Goal: Task Accomplishment & Management: Use online tool/utility

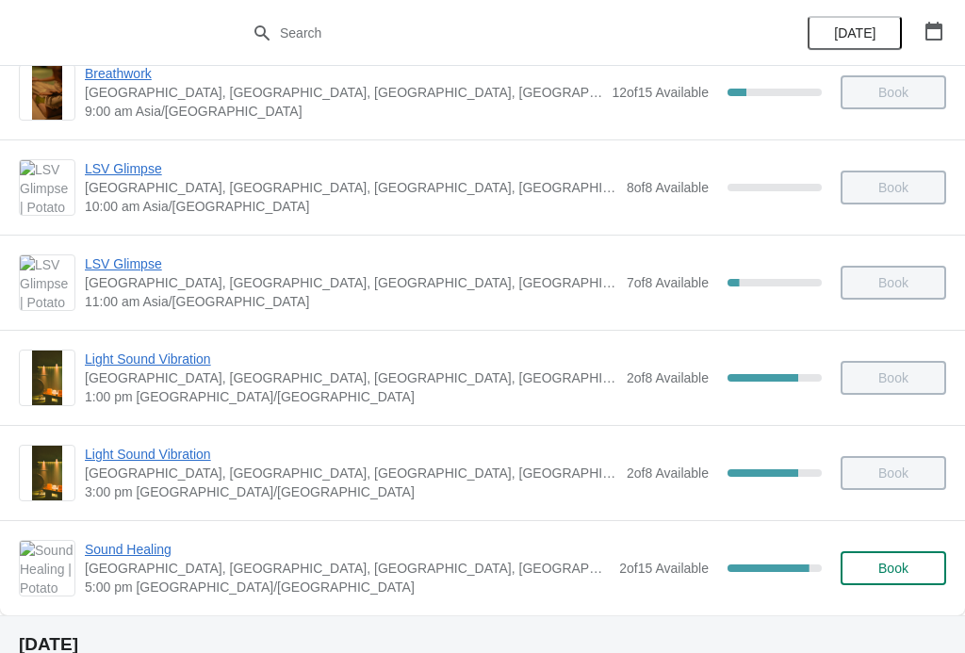
scroll to position [131, 0]
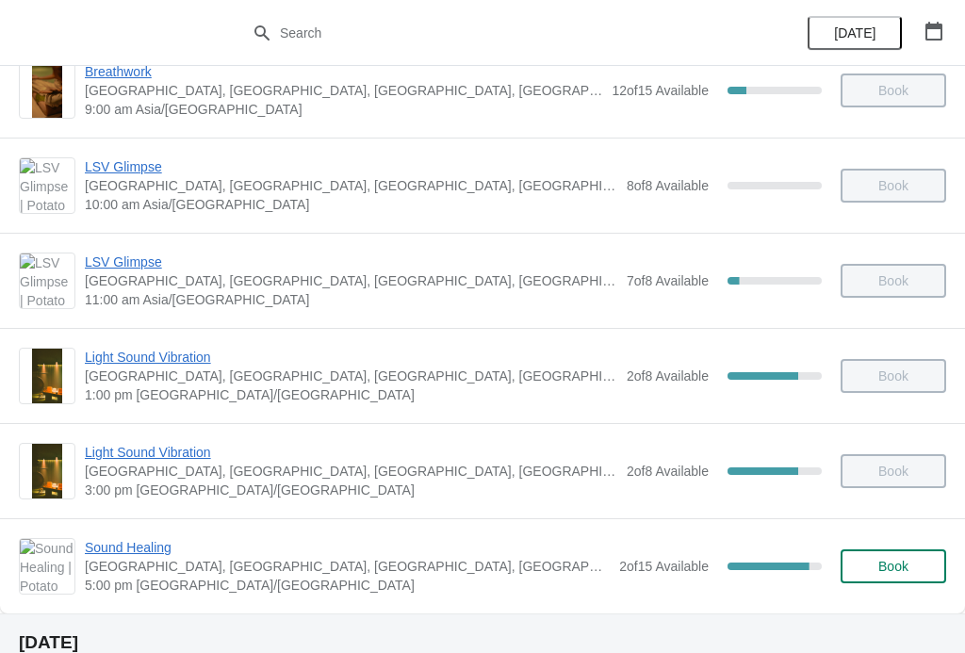
click at [139, 540] on span "Sound Healing" at bounding box center [347, 547] width 525 height 19
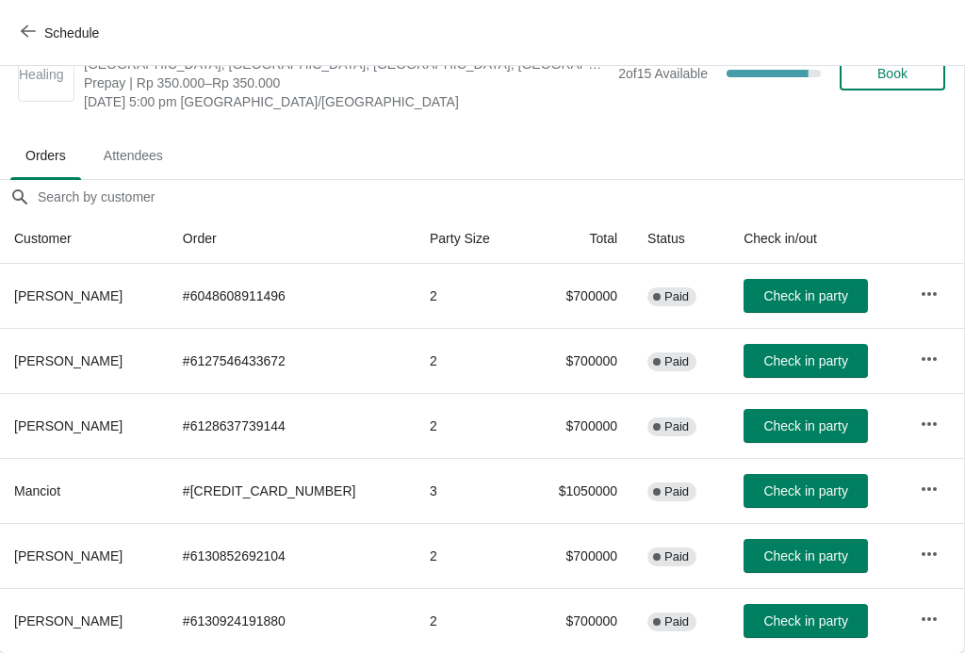
scroll to position [49, 1]
click at [786, 426] on span "Check in party" at bounding box center [805, 425] width 84 height 15
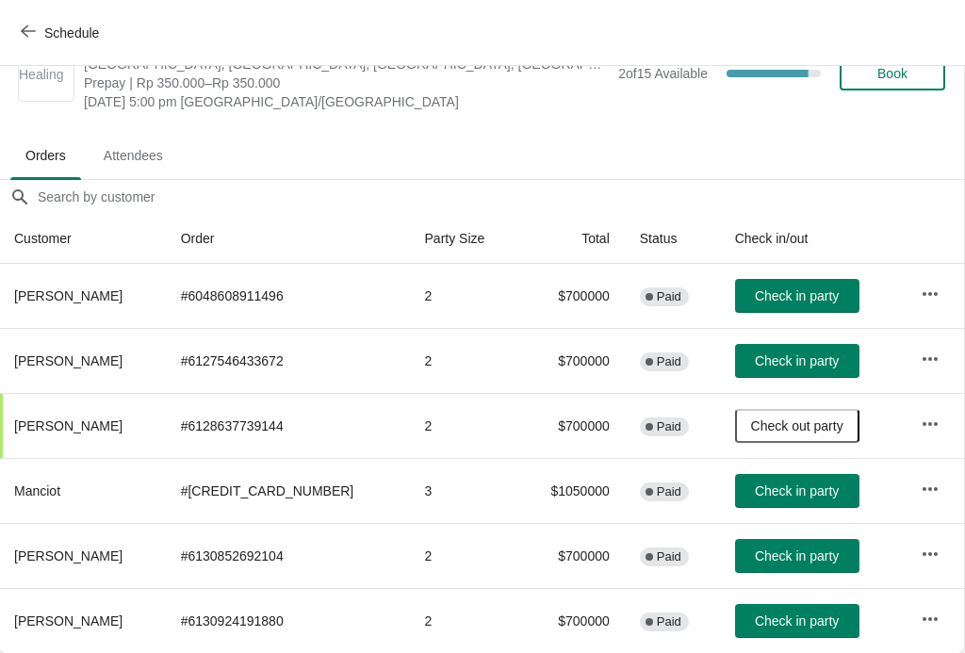
click at [807, 305] on button "Check in party" at bounding box center [797, 296] width 124 height 34
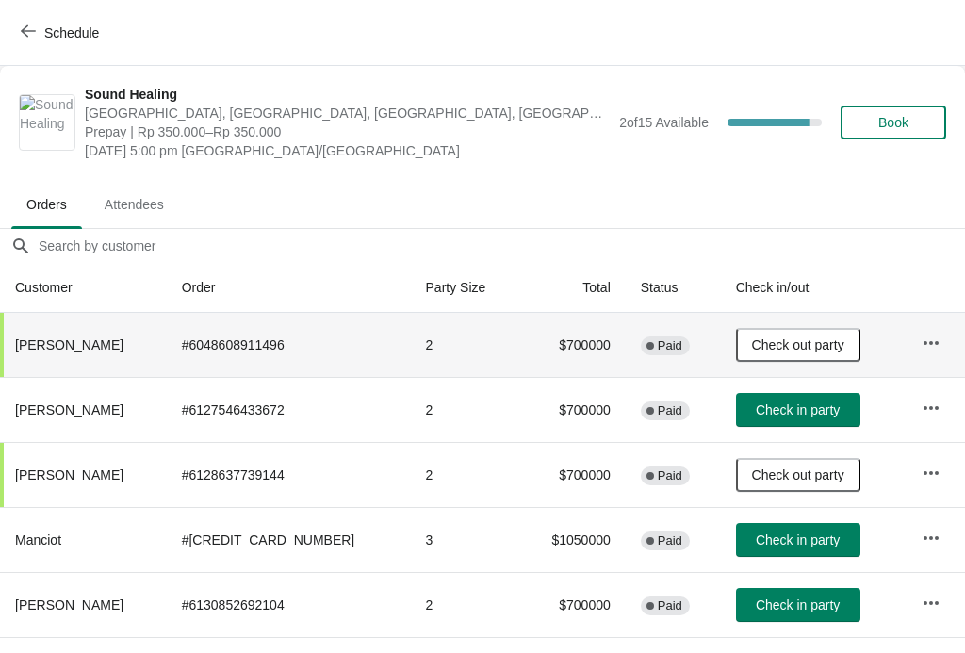
scroll to position [0, 0]
click at [922, 338] on icon "button" at bounding box center [931, 343] width 19 height 19
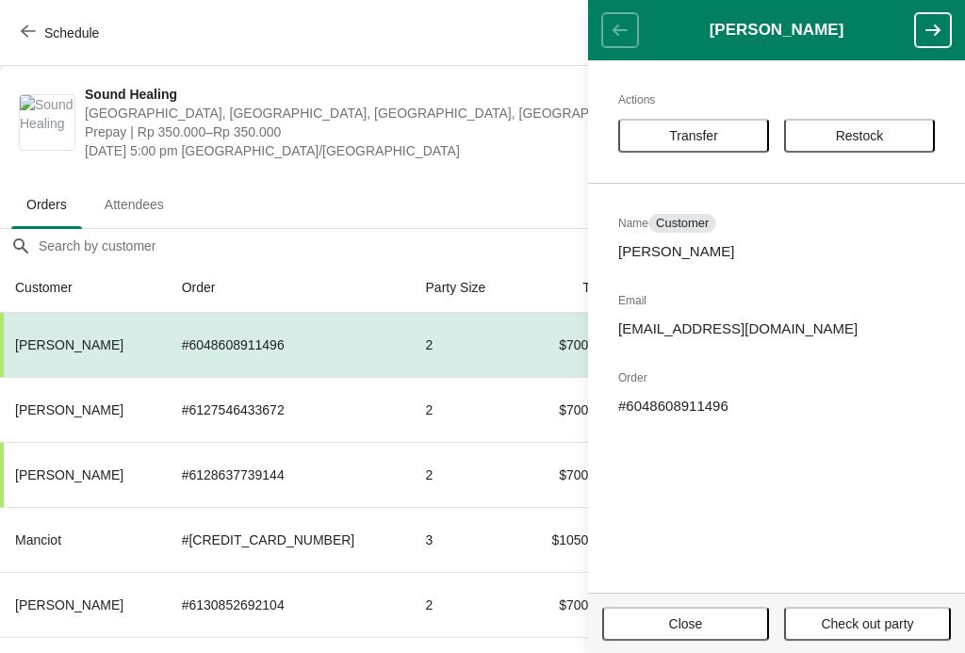
click at [437, 163] on div "Sound Healing Potato Head Suites & Studios, [GEOGRAPHIC_DATA], [GEOGRAPHIC_DATA…" at bounding box center [482, 122] width 965 height 113
click at [462, 168] on div "Sound Healing Potato Head Suites & Studios, [GEOGRAPHIC_DATA], [GEOGRAPHIC_DATA…" at bounding box center [482, 122] width 965 height 113
click at [610, 32] on header "[PERSON_NAME]" at bounding box center [776, 30] width 377 height 60
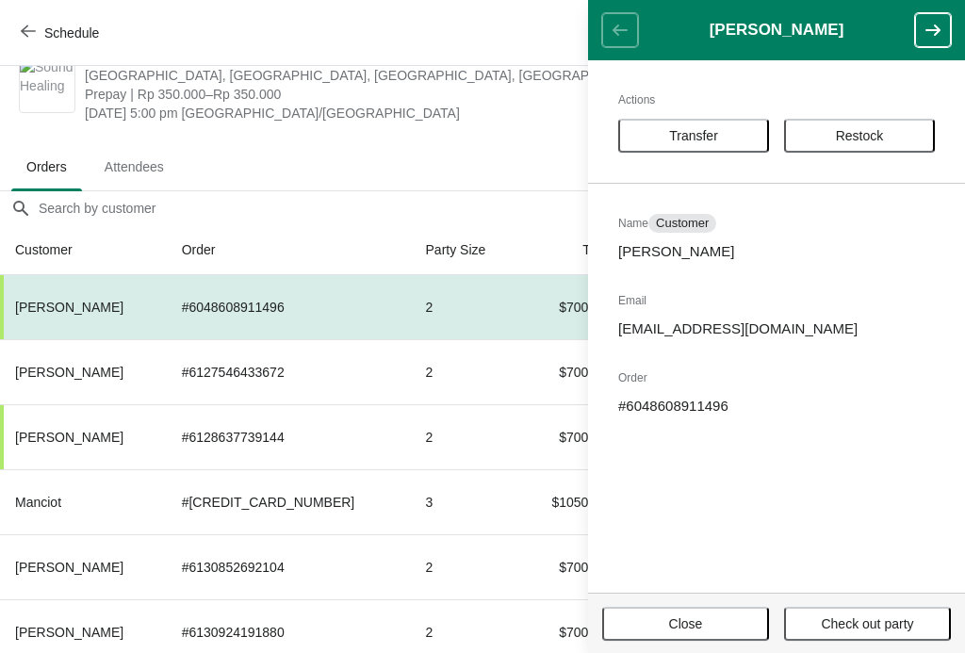
scroll to position [38, 0]
click at [714, 637] on button "Close" at bounding box center [685, 624] width 167 height 34
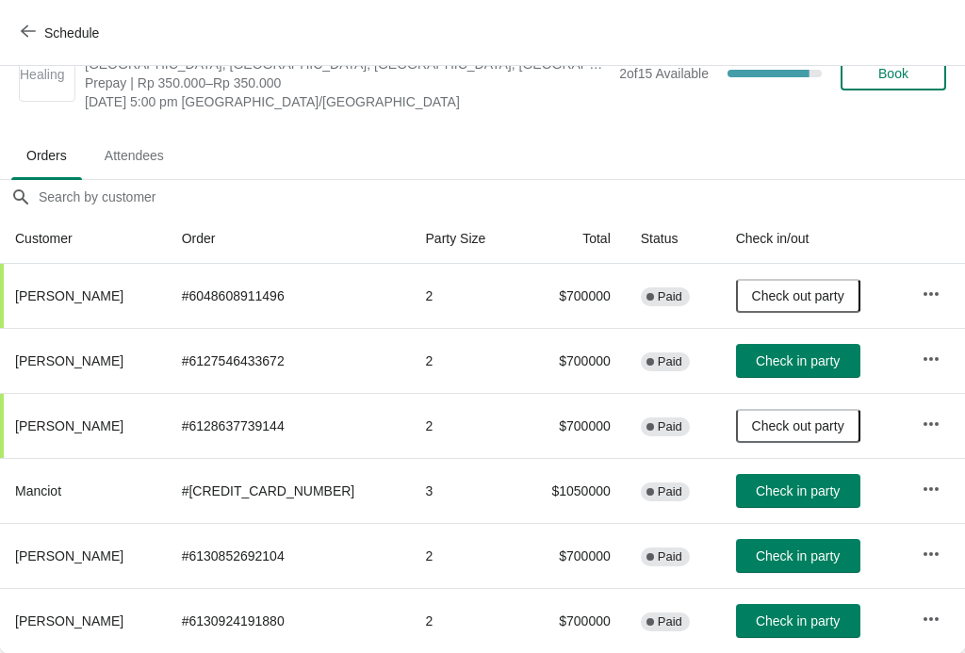
scroll to position [49, 0]
click at [796, 618] on span "Check in party" at bounding box center [798, 621] width 84 height 15
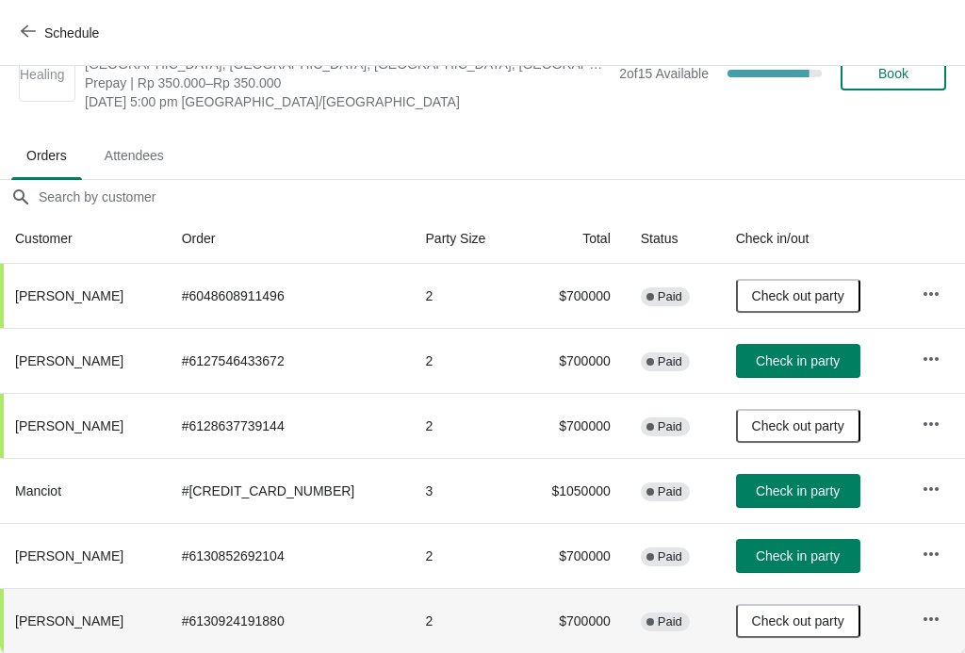
click at [783, 569] on button "Check in party" at bounding box center [798, 556] width 124 height 34
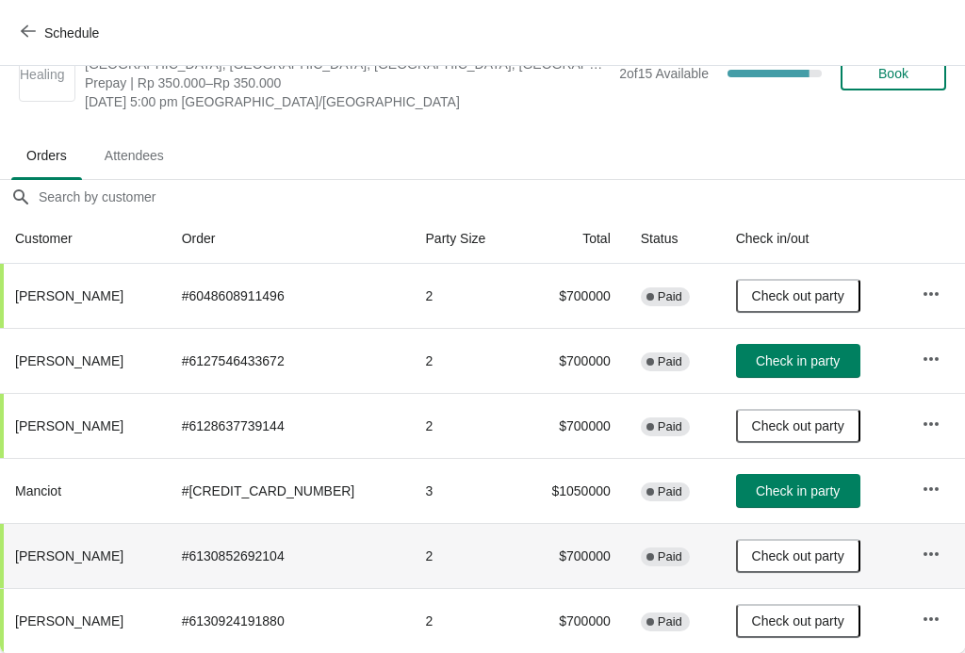
click at [779, 369] on button "Check in party" at bounding box center [798, 361] width 124 height 34
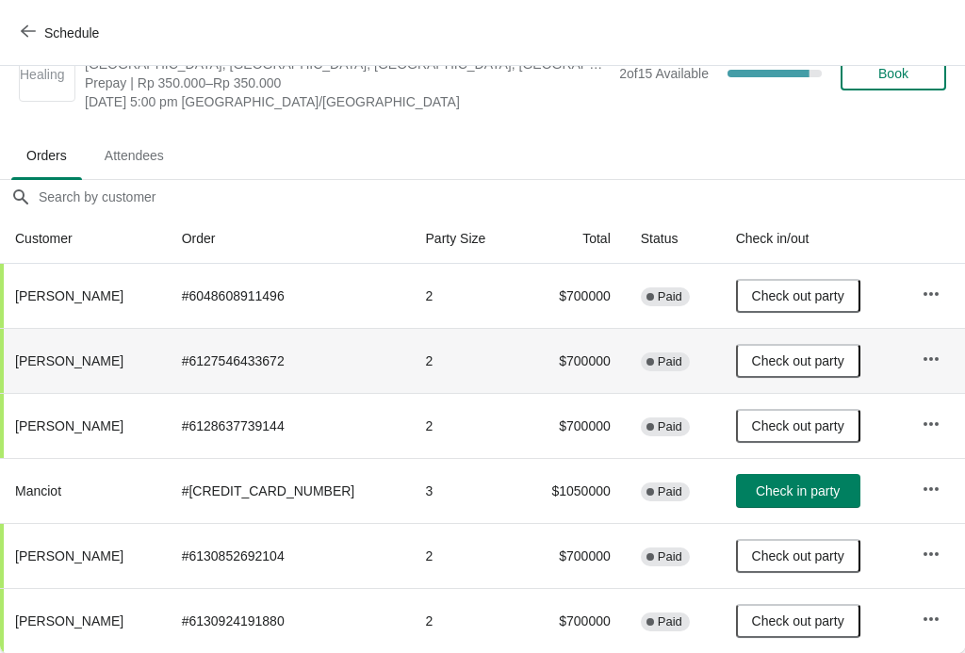
click at [775, 503] on button "Check in party" at bounding box center [798, 491] width 124 height 34
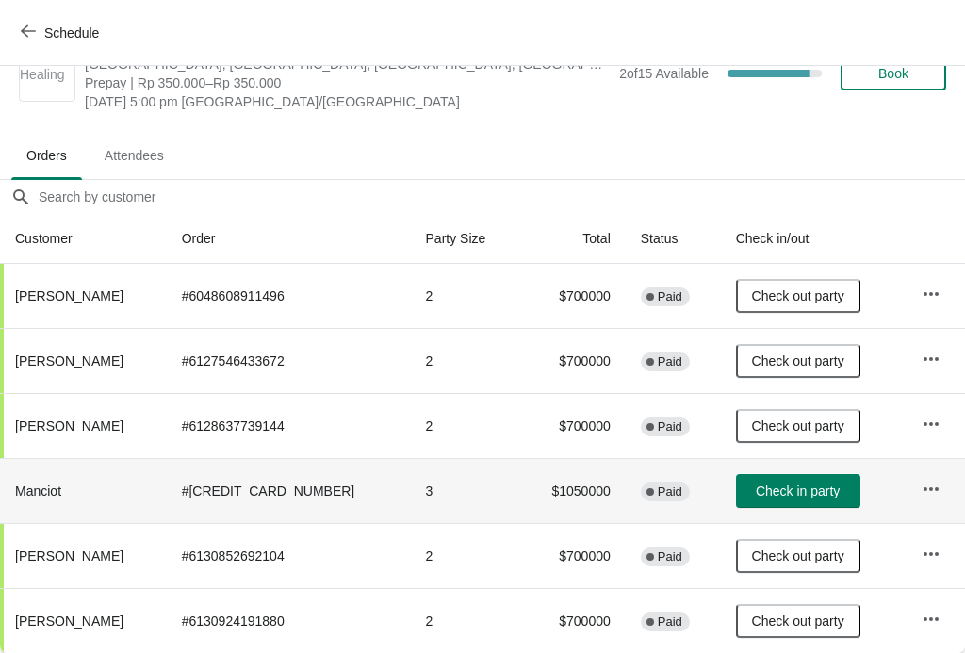
click at [772, 488] on span "Check in party" at bounding box center [798, 491] width 84 height 15
